Goal: Transaction & Acquisition: Book appointment/travel/reservation

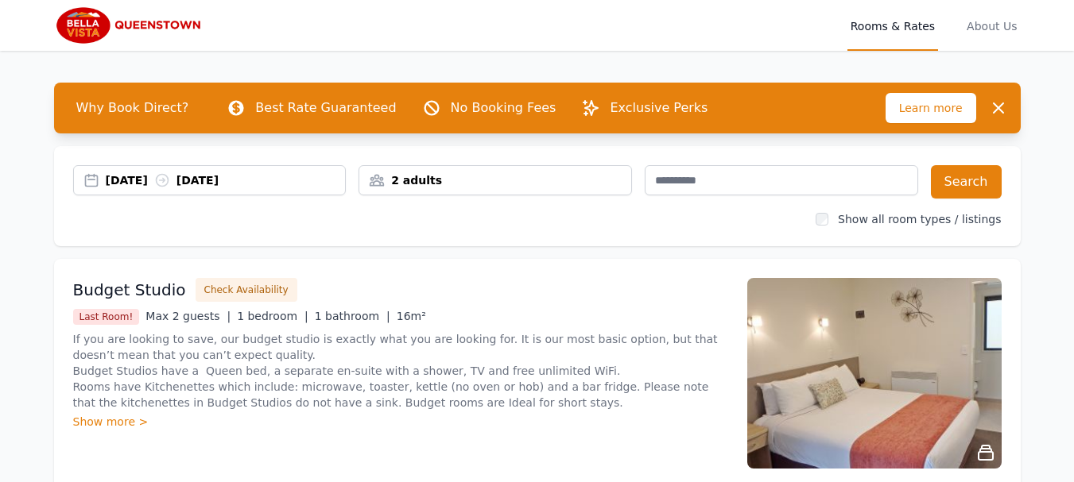
click at [142, 179] on div "[DATE] [DATE]" at bounding box center [226, 180] width 240 height 16
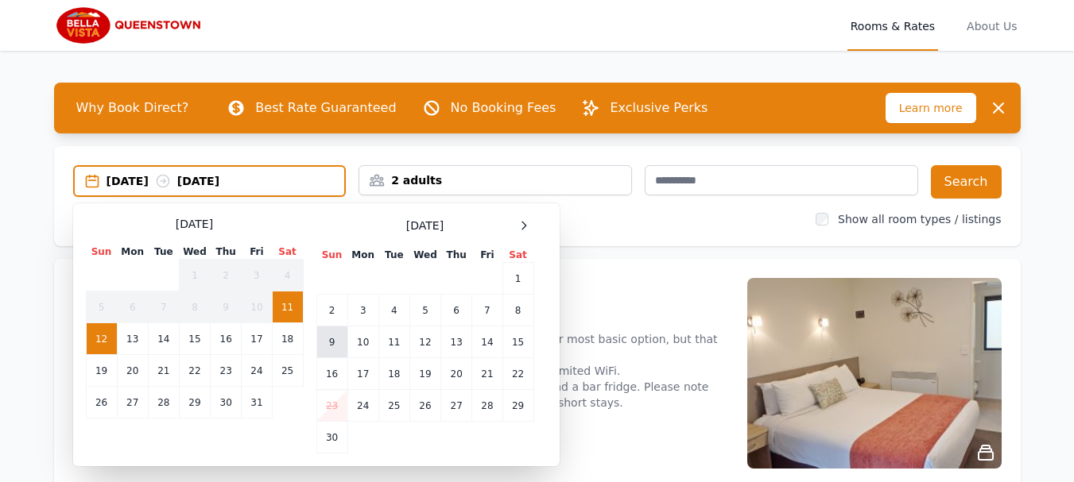
click at [332, 341] on td "9" at bounding box center [331, 343] width 31 height 32
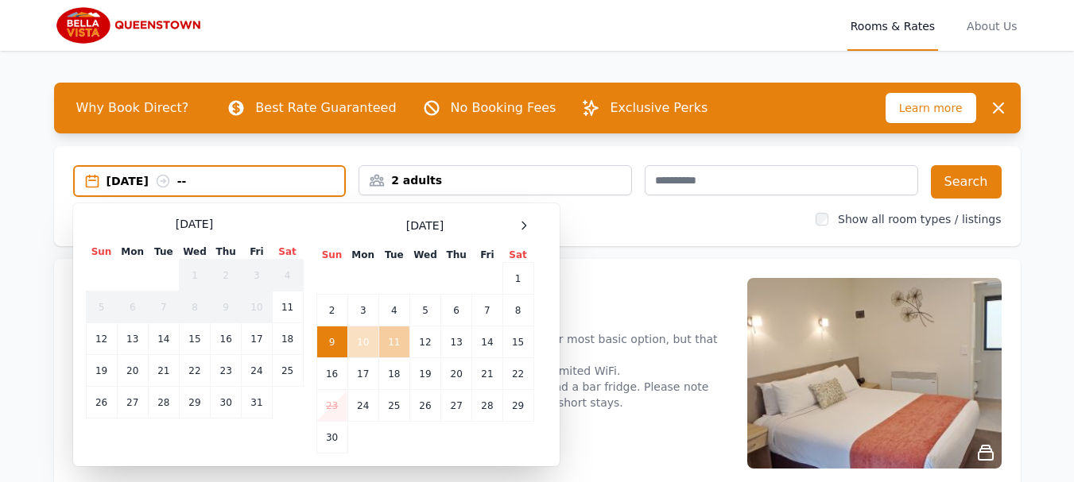
click at [393, 340] on td "11" at bounding box center [393, 343] width 31 height 32
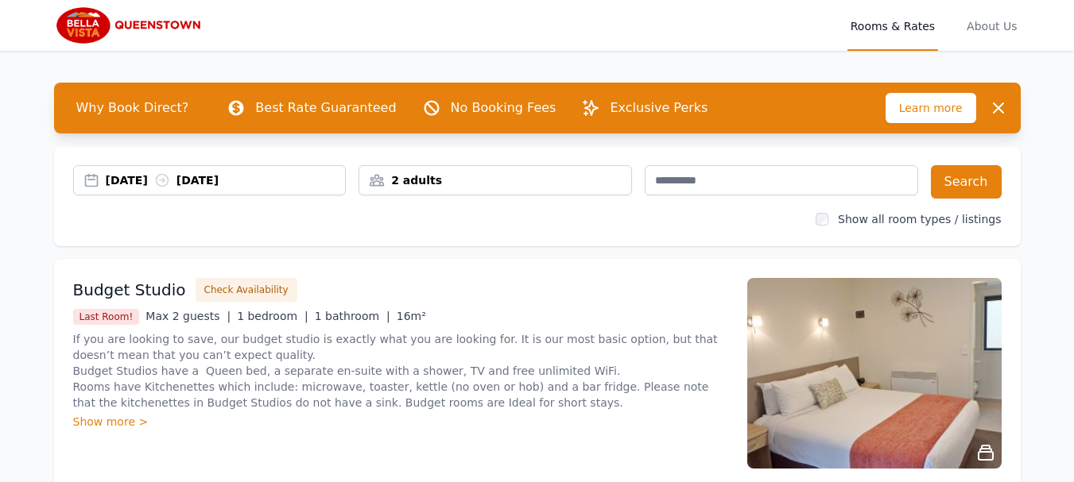
click at [603, 186] on div "2 adults" at bounding box center [495, 180] width 272 height 16
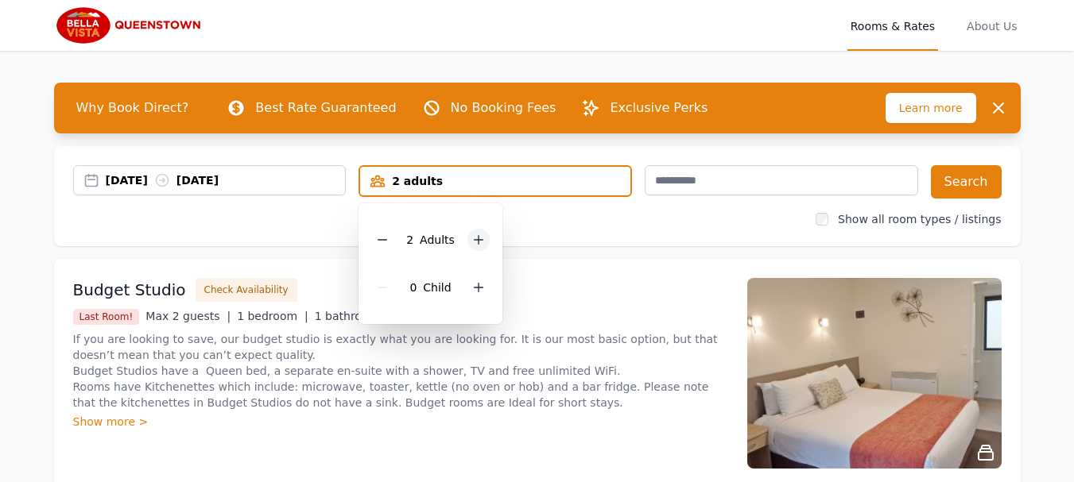
click at [482, 239] on icon at bounding box center [478, 240] width 13 height 13
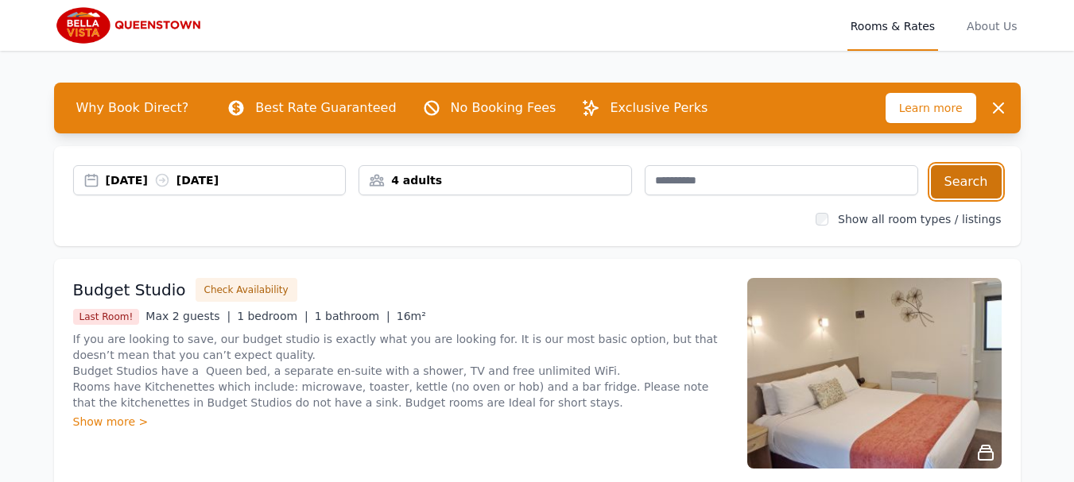
click at [964, 178] on button "Search" at bounding box center [966, 181] width 71 height 33
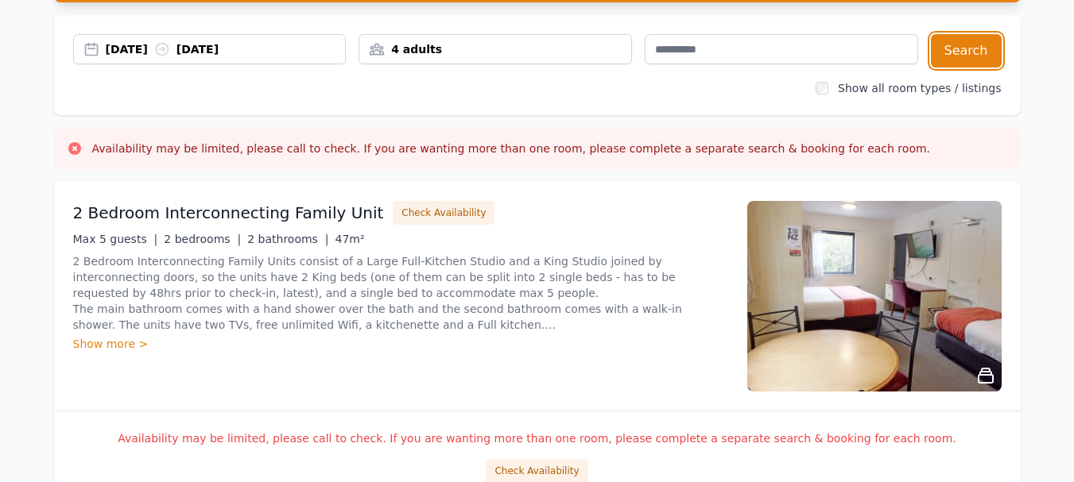
scroll to position [159, 0]
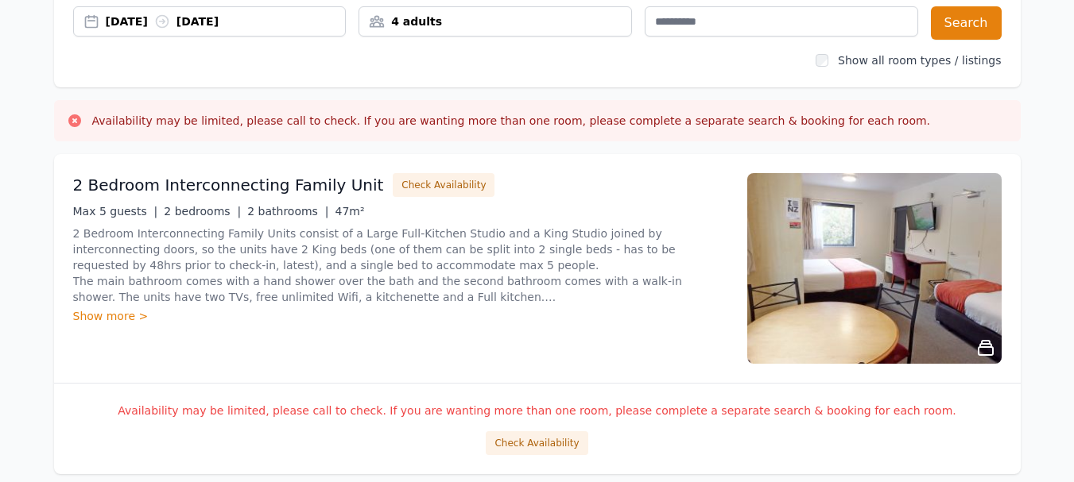
click at [987, 348] on icon at bounding box center [985, 348] width 14 height 14
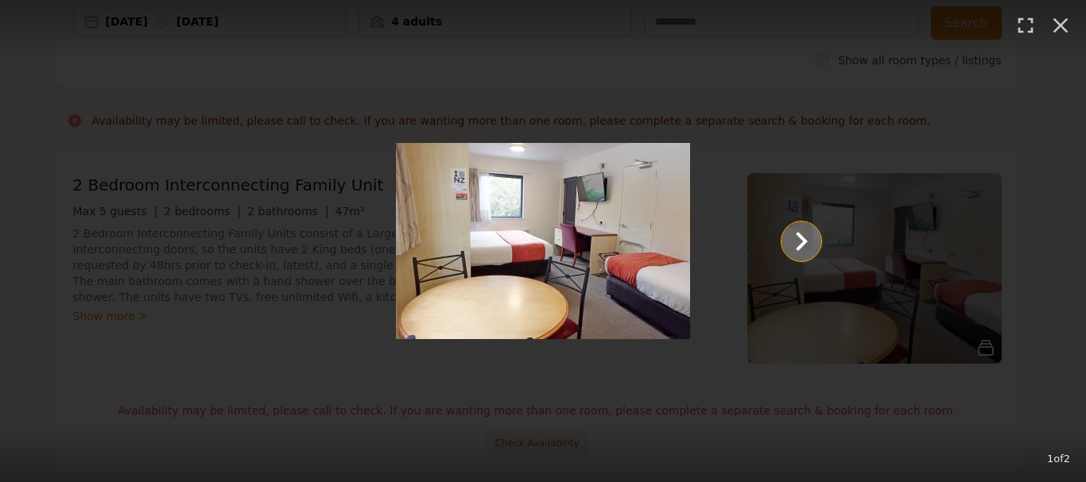
click at [808, 240] on icon "Show slide 2 of 2" at bounding box center [801, 242] width 38 height 38
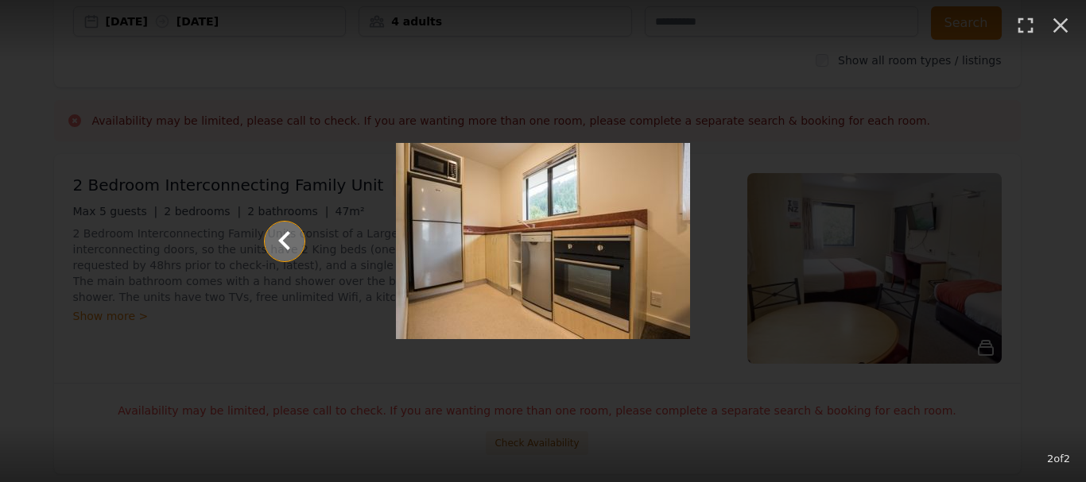
click at [285, 245] on icon "Show slide 1 of 2" at bounding box center [284, 240] width 12 height 19
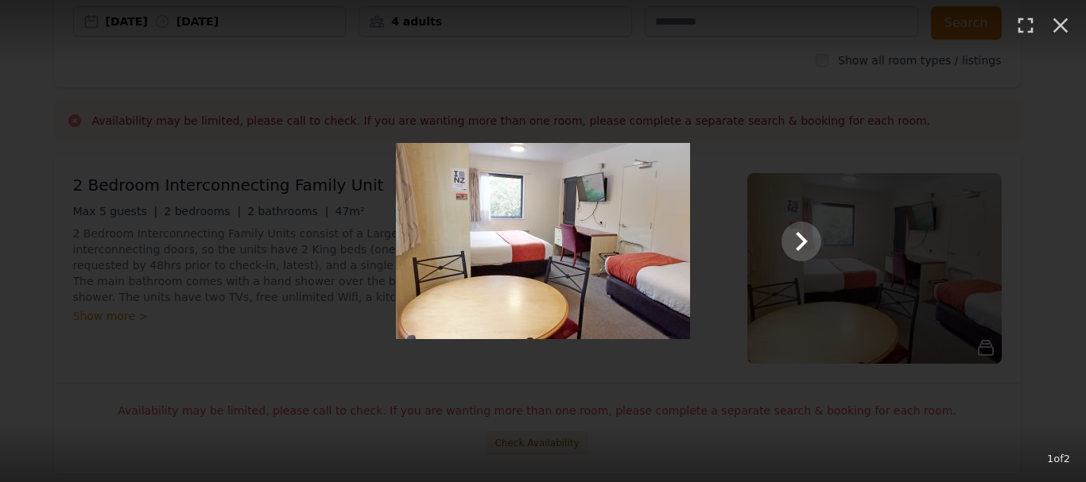
click at [71, 381] on div "1 of 2" at bounding box center [543, 241] width 1086 height 482
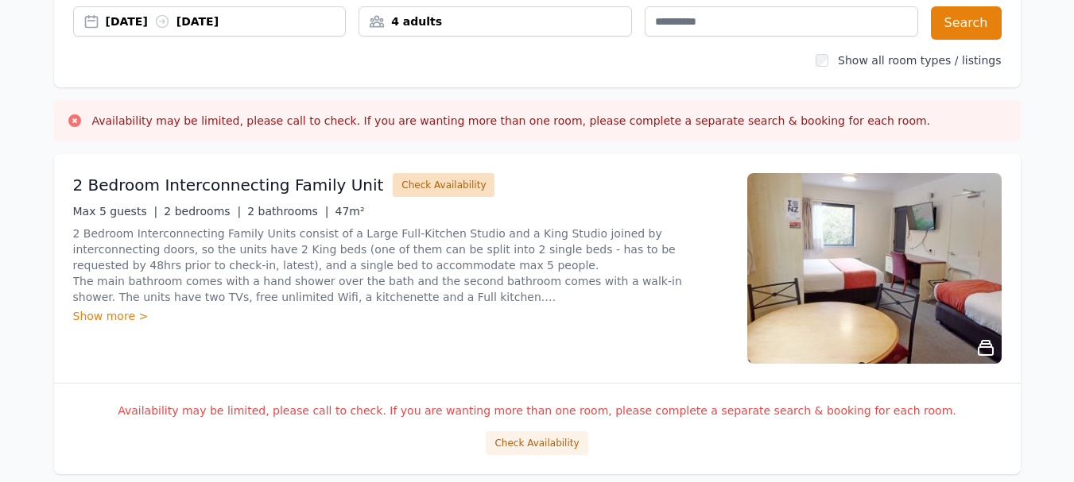
click at [422, 188] on button "Check Availability" at bounding box center [444, 185] width 102 height 24
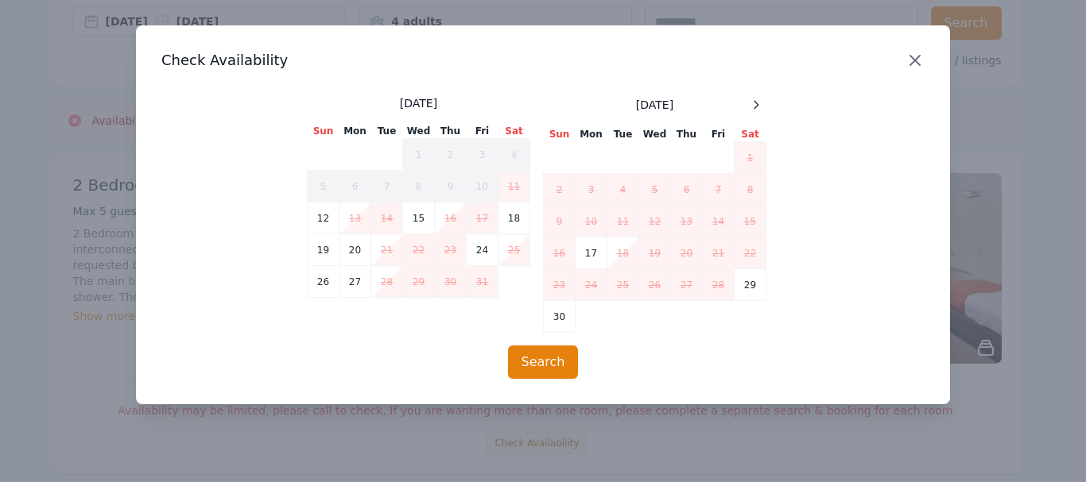
click at [914, 56] on icon "button" at bounding box center [914, 60] width 19 height 19
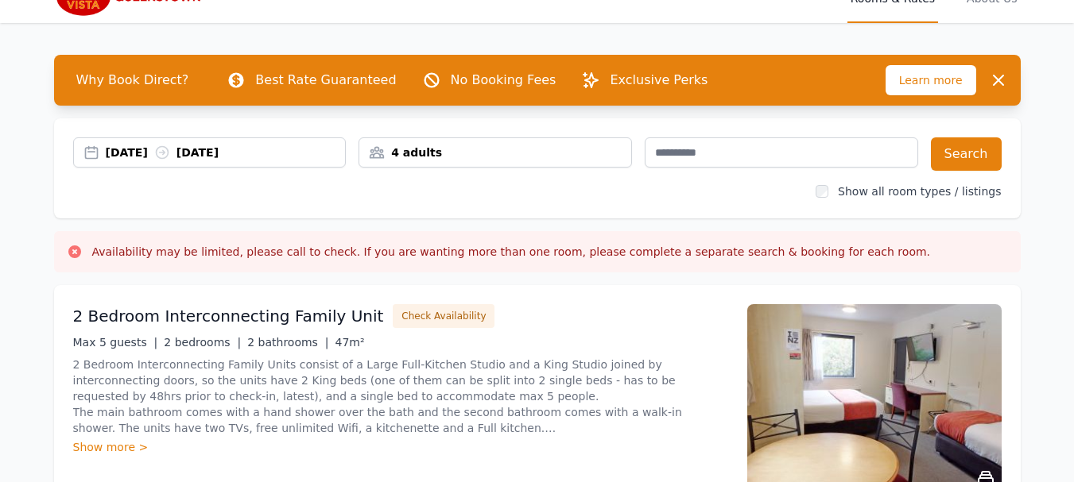
scroll to position [0, 0]
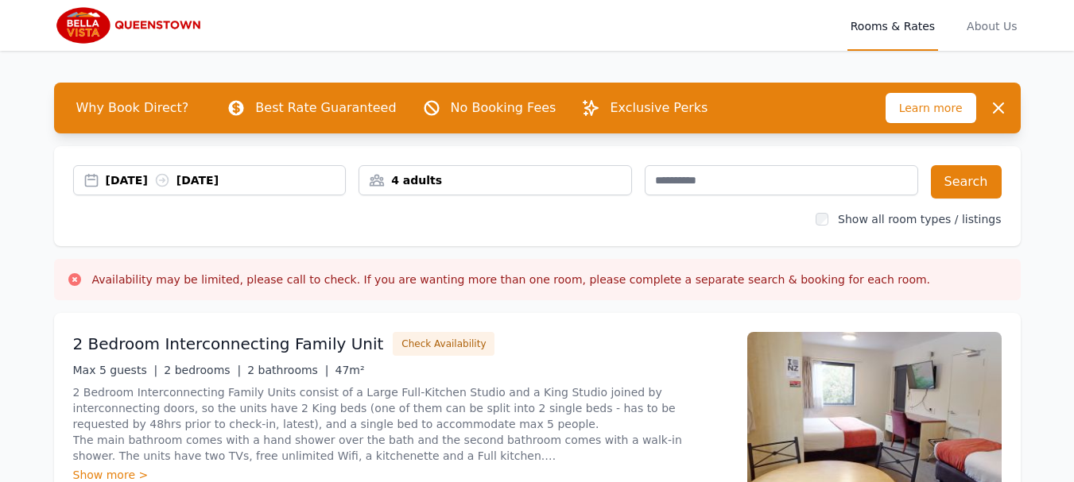
click at [536, 180] on div "4 adults" at bounding box center [495, 180] width 272 height 16
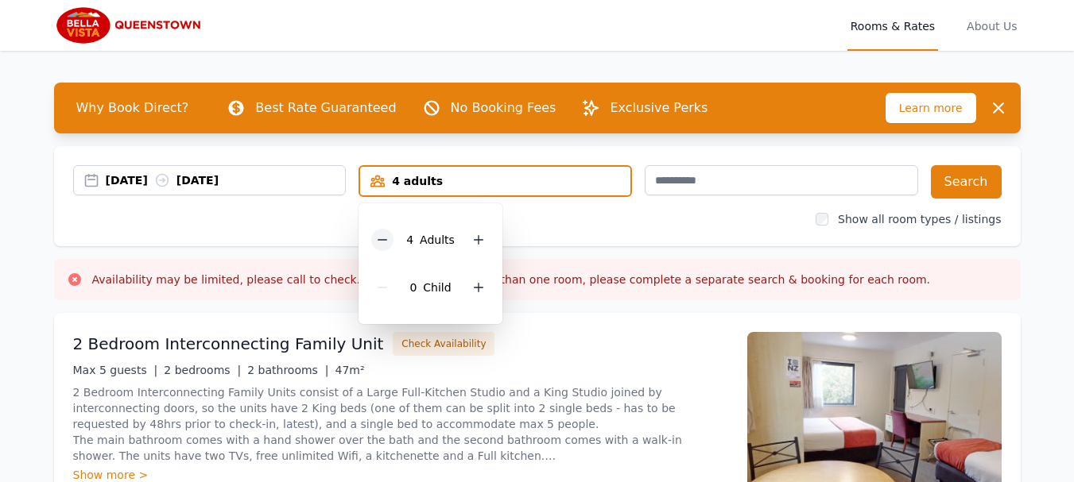
click at [389, 239] on icon at bounding box center [382, 240] width 13 height 13
click at [956, 174] on button "Search" at bounding box center [966, 181] width 71 height 33
